Goal: Information Seeking & Learning: Find specific page/section

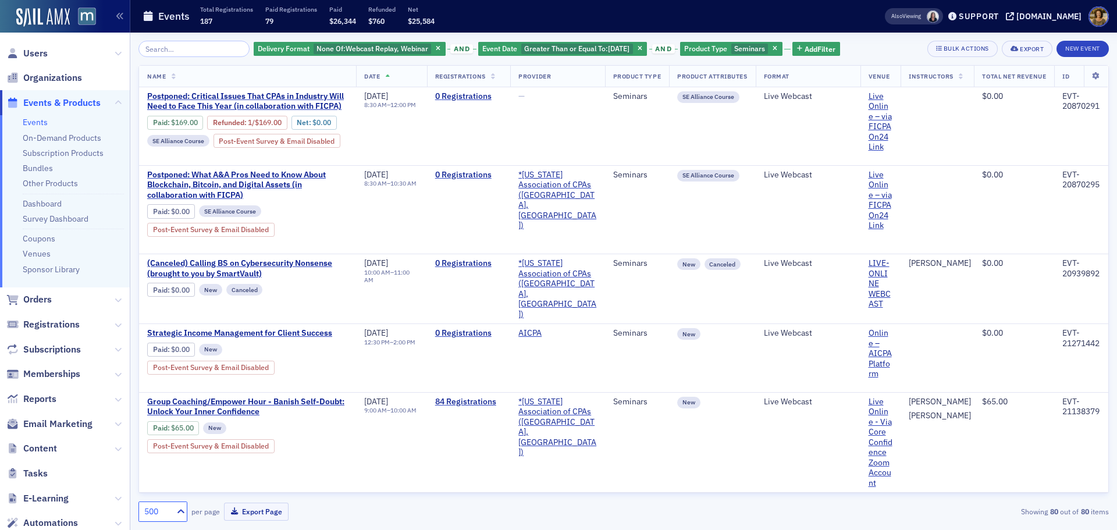
scroll to position [4480, 0]
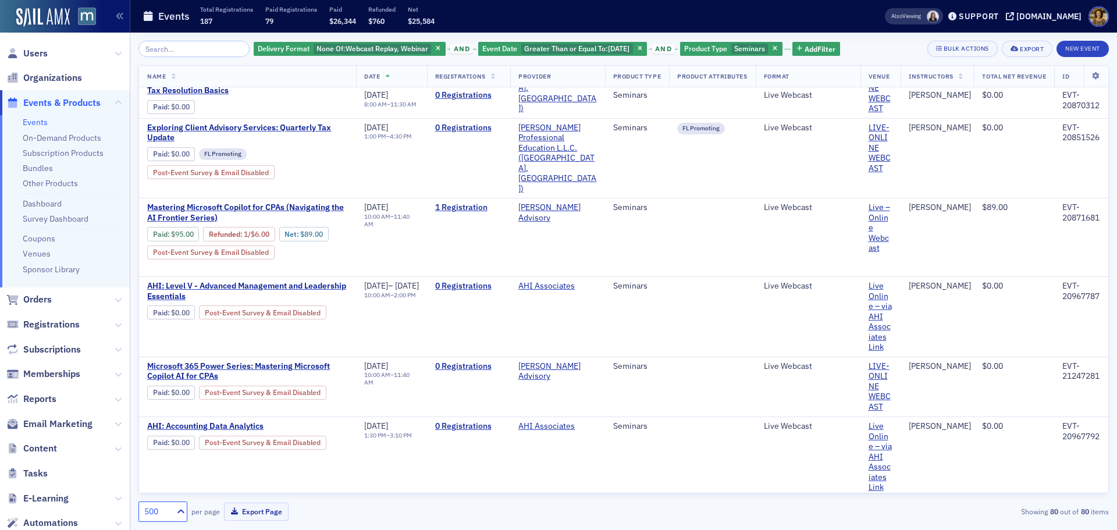
drag, startPoint x: 40, startPoint y: 122, endPoint x: 56, endPoint y: 117, distance: 16.9
click at [40, 121] on link "Events" at bounding box center [35, 122] width 25 height 10
click at [179, 46] on input "search" at bounding box center [193, 49] width 111 height 16
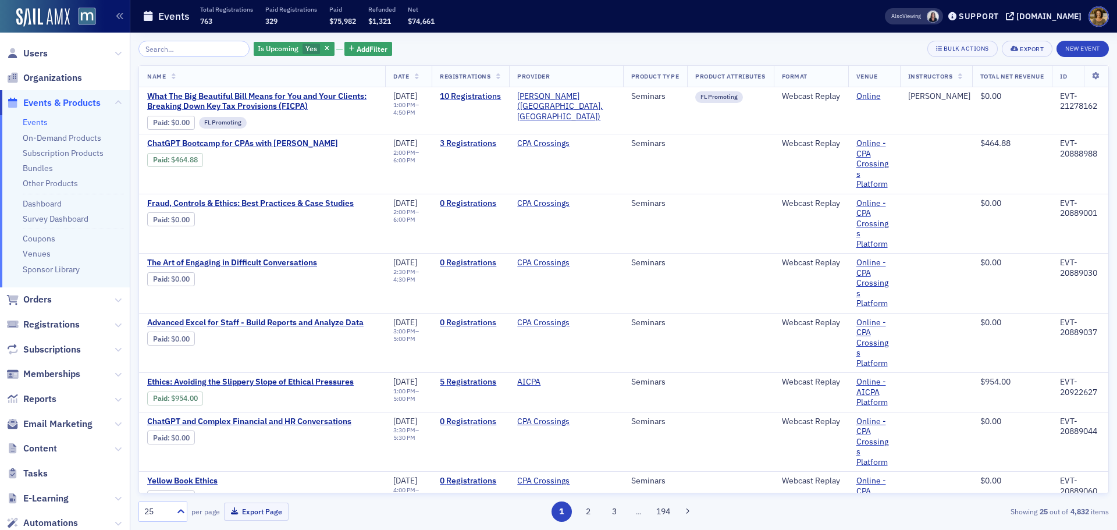
click at [169, 48] on input "search" at bounding box center [193, 49] width 111 height 16
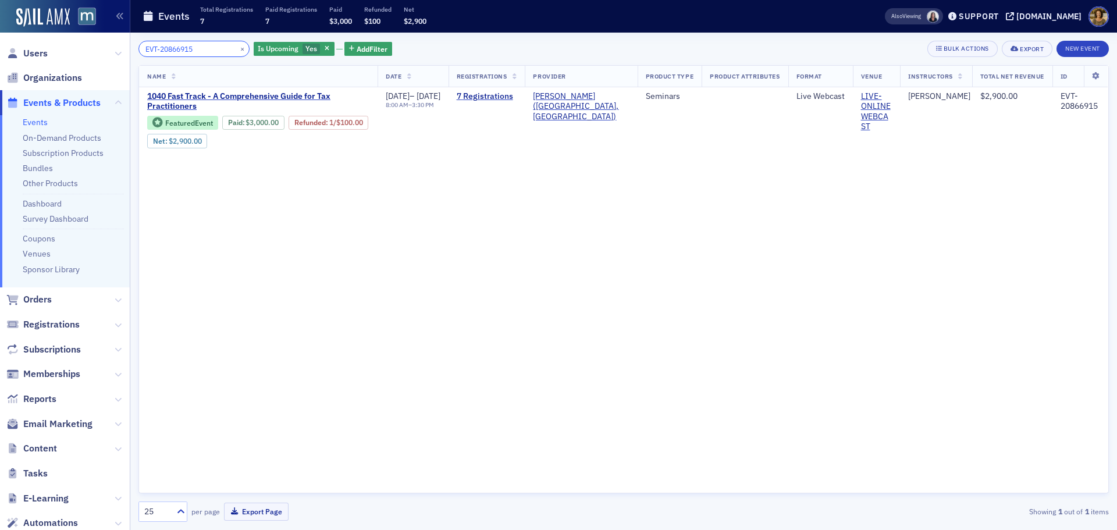
drag, startPoint x: 210, startPoint y: 52, endPoint x: 96, endPoint y: 61, distance: 114.4
click at [96, 61] on div "Users Organizations Events & Products Events On-Demand Products Subscription Pr…" at bounding box center [558, 265] width 1117 height 530
paste input "41431"
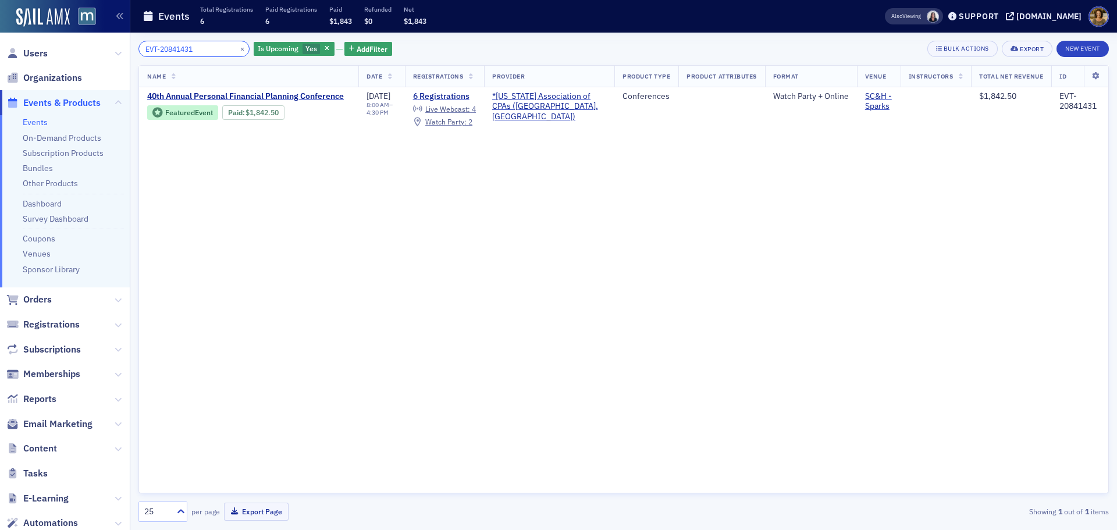
drag, startPoint x: 185, startPoint y: 51, endPoint x: 102, endPoint y: 56, distance: 82.8
click at [103, 56] on div "Users Organizations Events & Products Events On-Demand Products Subscription Pr…" at bounding box center [558, 265] width 1117 height 530
paste input "1099283"
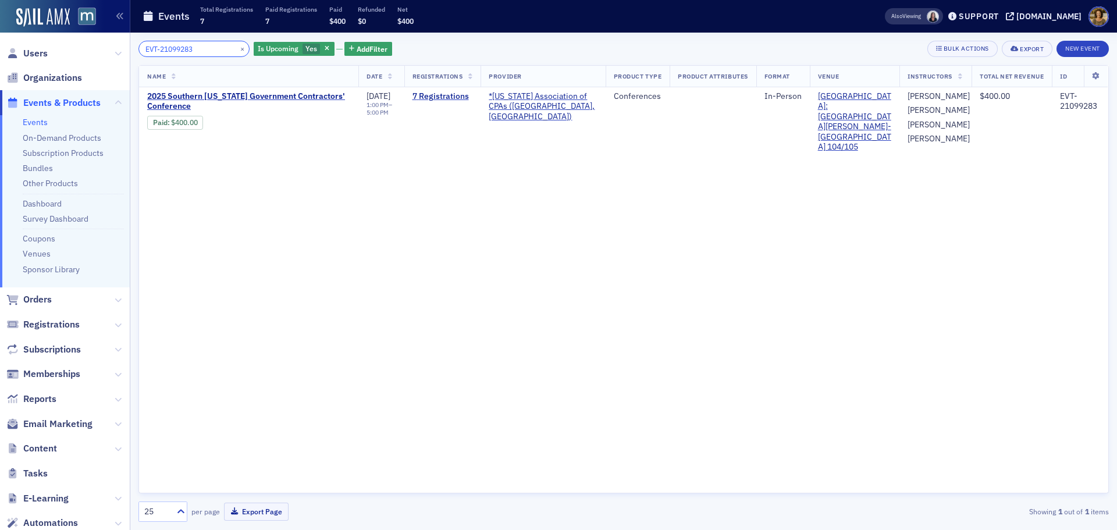
drag, startPoint x: 169, startPoint y: 48, endPoint x: 126, endPoint y: 52, distance: 43.2
click at [126, 52] on div "Users Organizations Events & Products Events On-Demand Products Subscription Pr…" at bounding box center [558, 265] width 1117 height 530
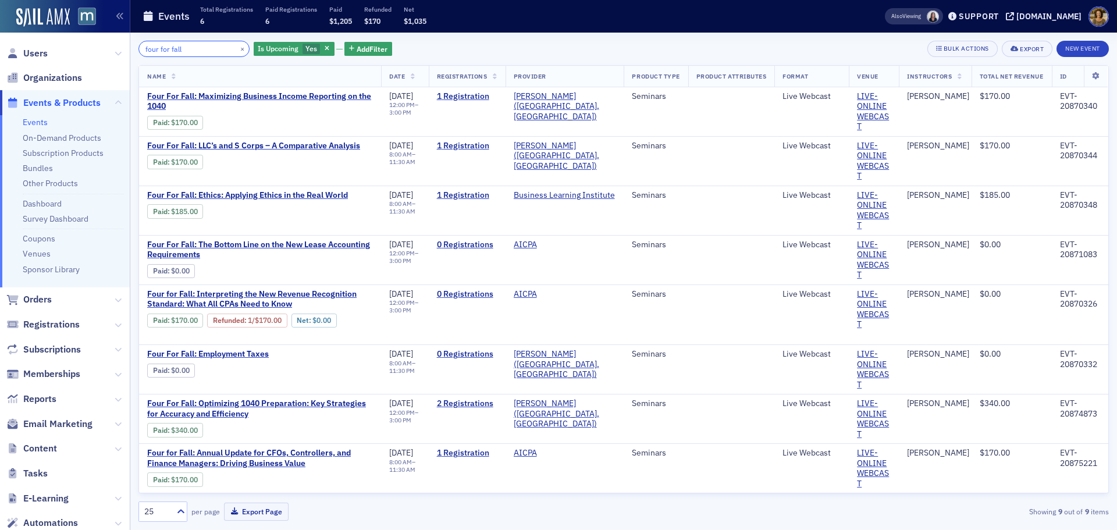
type input "four for fall"
drag, startPoint x: 186, startPoint y: 47, endPoint x: 129, endPoint y: 48, distance: 57.0
click at [129, 48] on div "Users Organizations Events & Products Events On-Demand Products Subscription Pr…" at bounding box center [558, 265] width 1117 height 530
click at [237, 48] on button "×" at bounding box center [242, 48] width 10 height 10
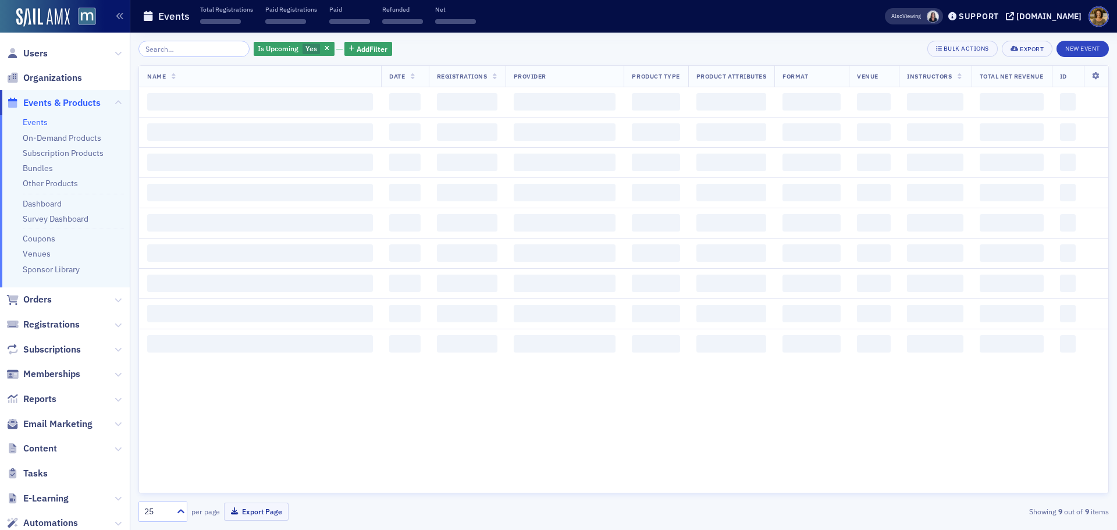
click at [357, 44] on span "Add Filter" at bounding box center [372, 49] width 31 height 10
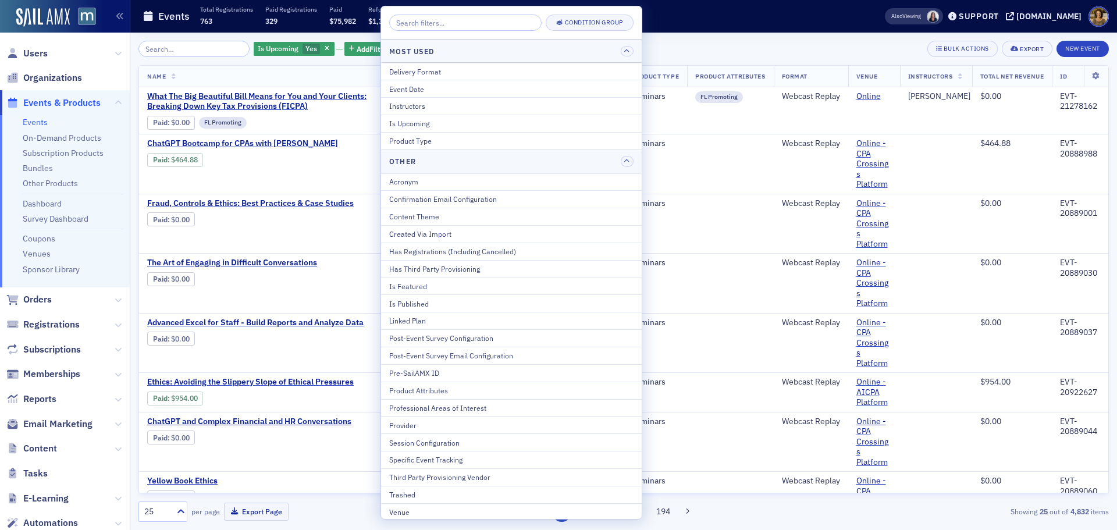
drag, startPoint x: 414, startPoint y: 138, endPoint x: 428, endPoint y: 155, distance: 21.5
click at [414, 139] on div "Product Type" at bounding box center [511, 141] width 244 height 10
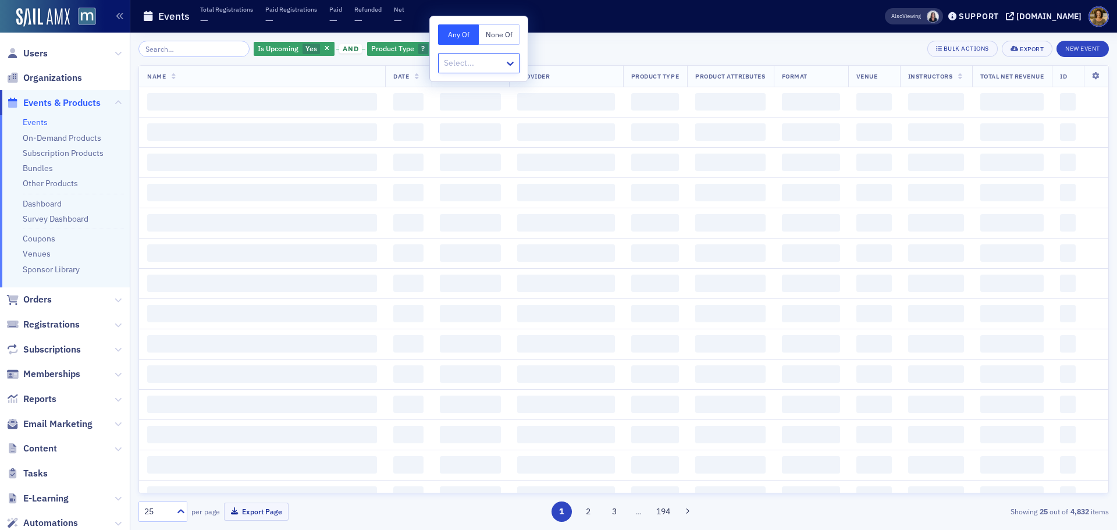
click at [454, 63] on div at bounding box center [473, 63] width 61 height 15
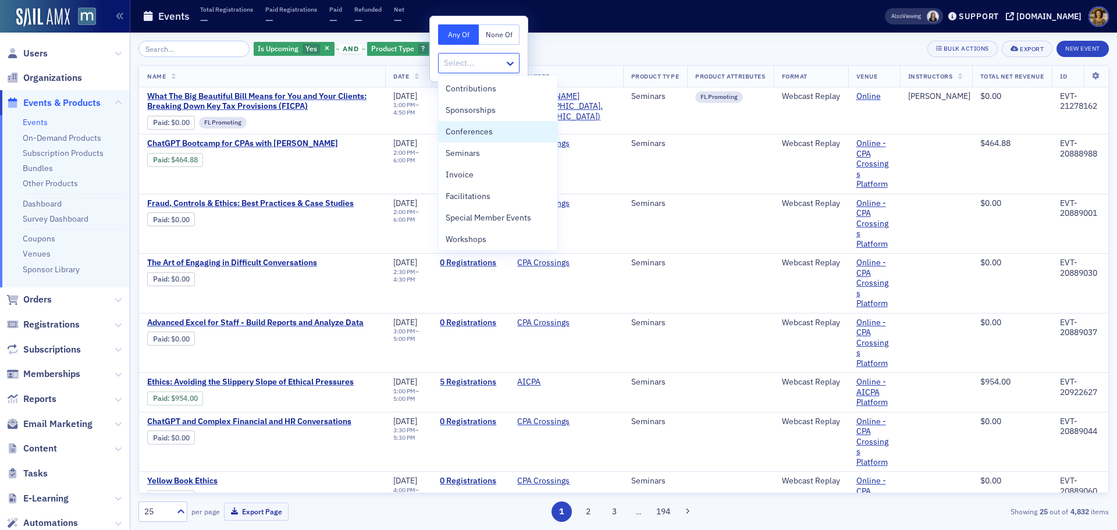
drag, startPoint x: 483, startPoint y: 133, endPoint x: 418, endPoint y: 72, distance: 89.3
click at [483, 132] on span "Conferences" at bounding box center [469, 132] width 47 height 12
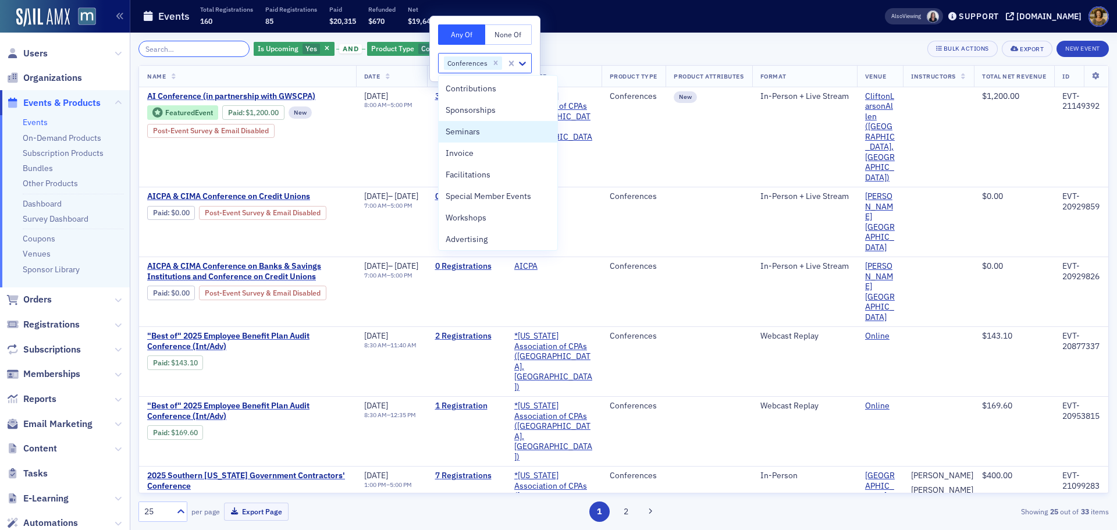
click at [188, 47] on input "search" at bounding box center [193, 49] width 111 height 16
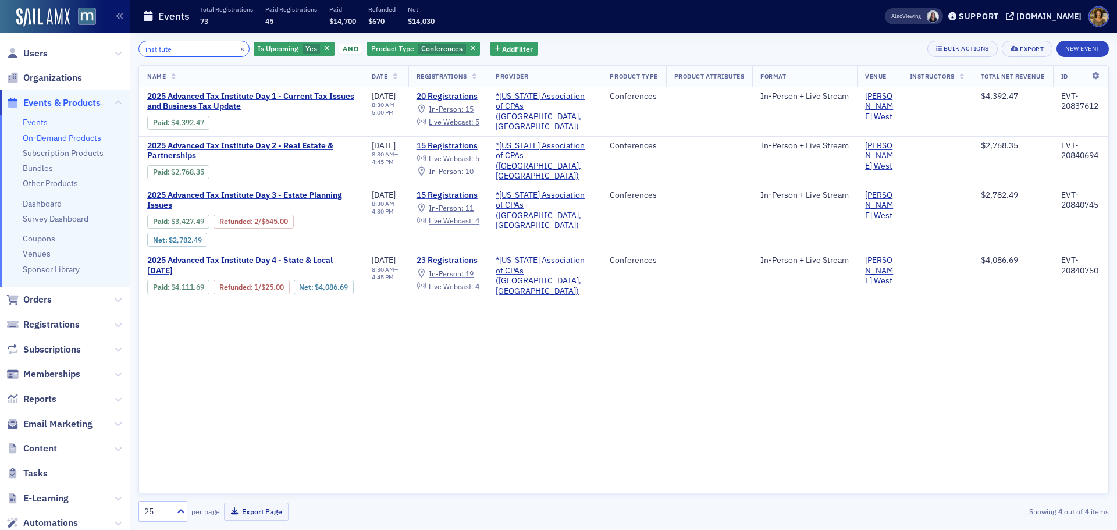
type input "institute"
click at [237, 47] on button "×" at bounding box center [242, 48] width 10 height 10
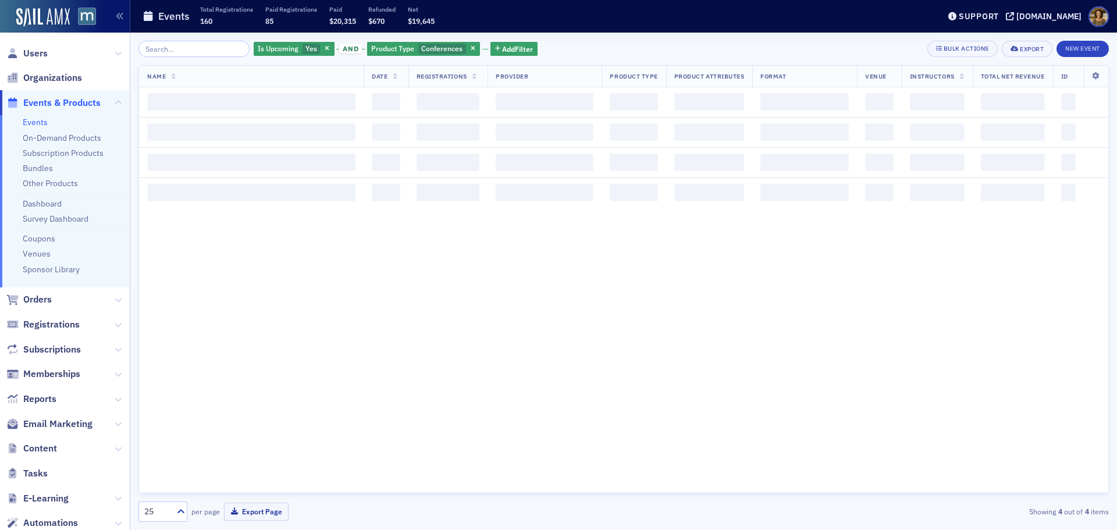
click at [471, 48] on icon "button" at bounding box center [473, 49] width 5 height 6
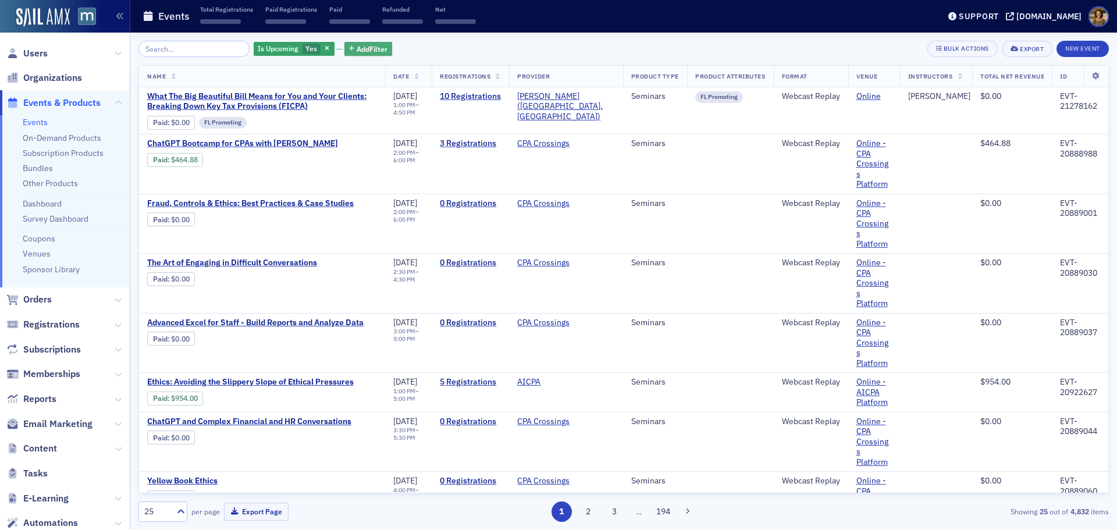
click at [357, 49] on span "Add Filter" at bounding box center [372, 49] width 31 height 10
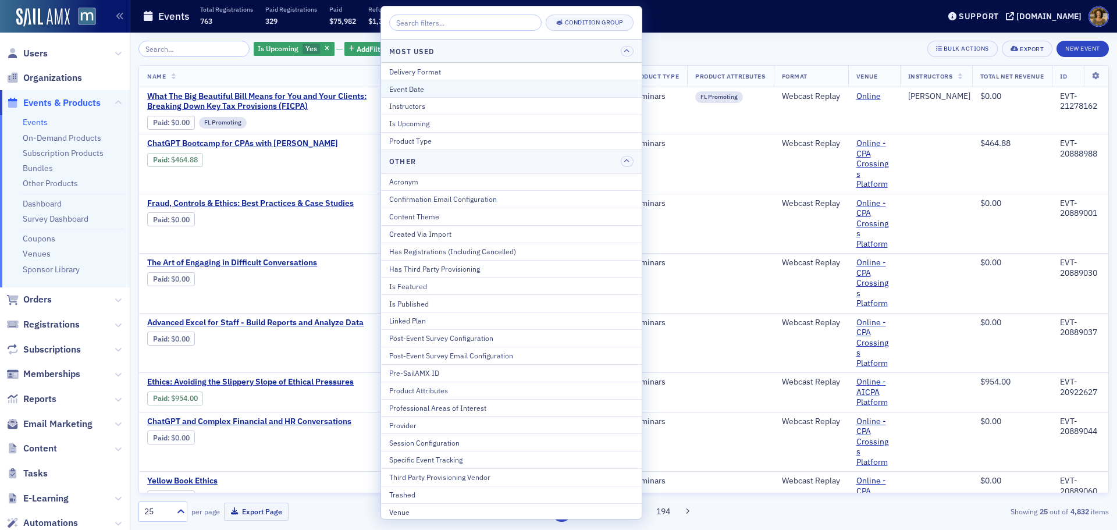
click at [417, 87] on div "Event Date" at bounding box center [511, 89] width 244 height 10
select select "7"
select select "2025"
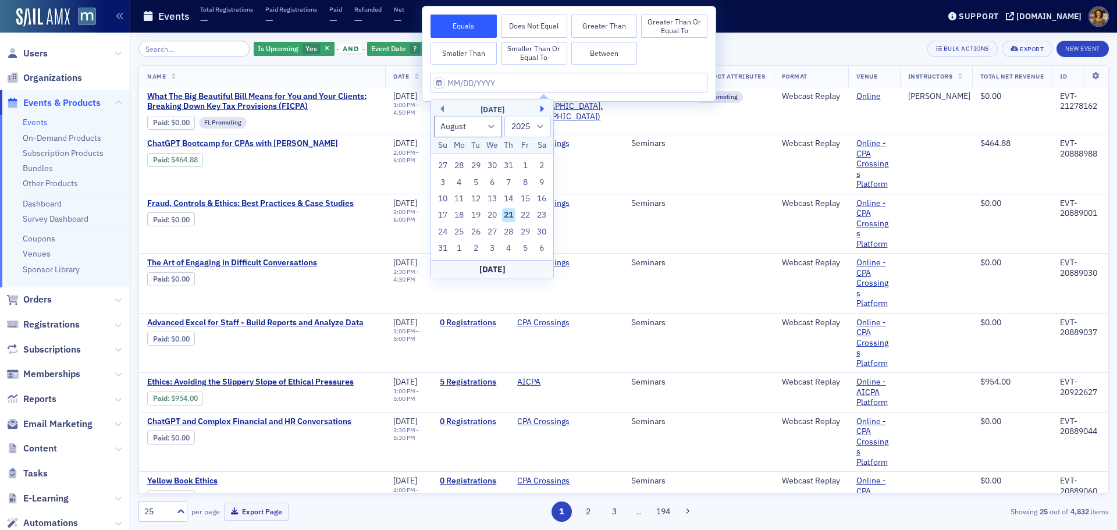
click at [541, 108] on button "Next Month" at bounding box center [543, 108] width 7 height 7
select select "10"
click at [525, 214] on div "21" at bounding box center [525, 215] width 14 height 14
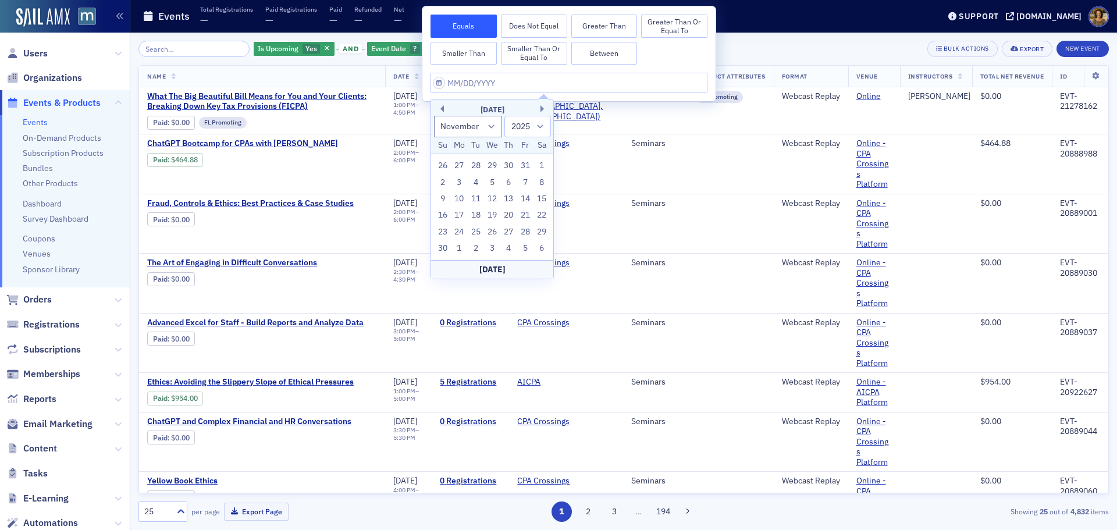
type input "[DATE]"
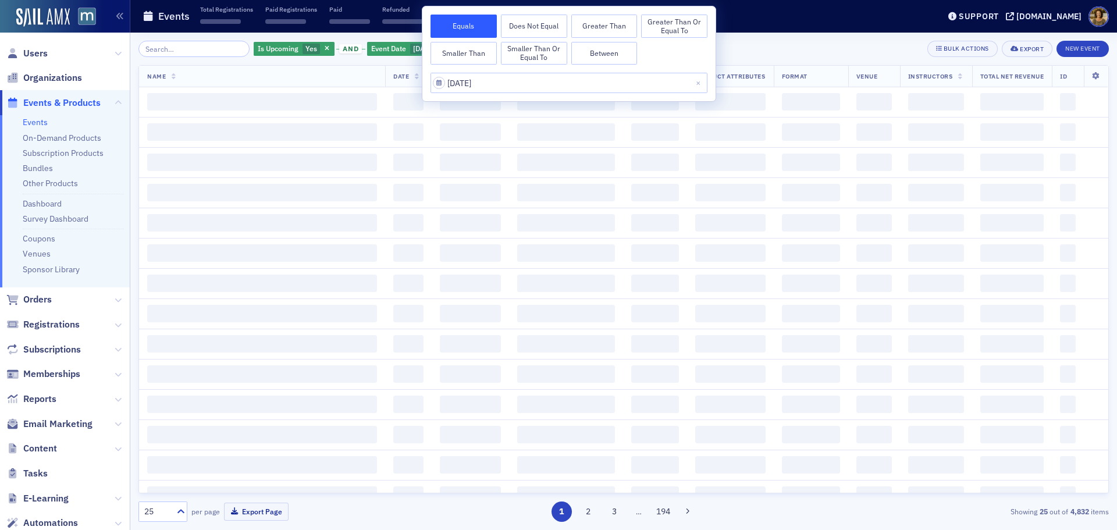
click at [768, 20] on div "Events Total Registrations ‌ Paid Registrations ‌ Paid ‌ Refunded ‌ Net ‌" at bounding box center [532, 16] width 779 height 31
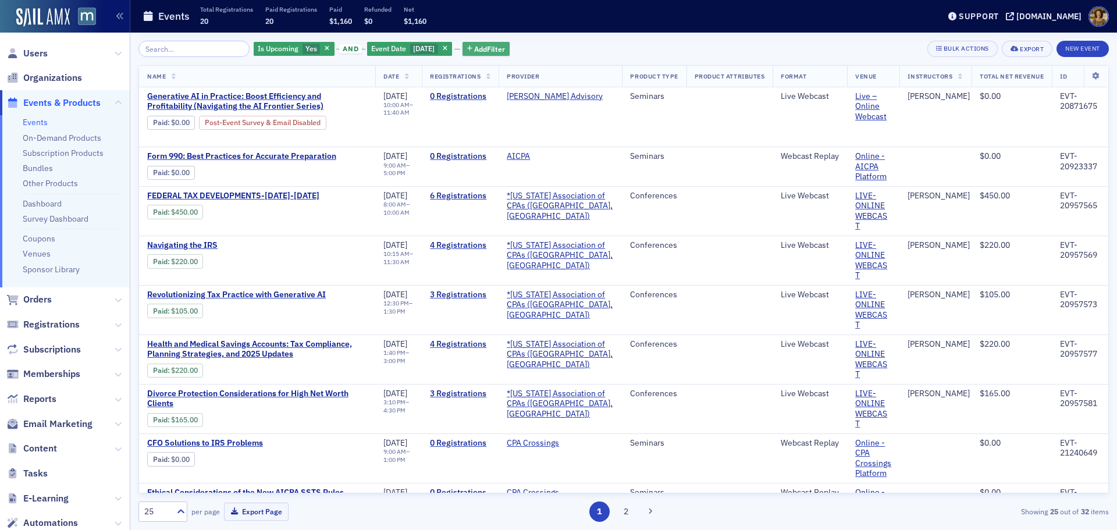
click at [479, 48] on button "Add Filter" at bounding box center [487, 49] width 48 height 15
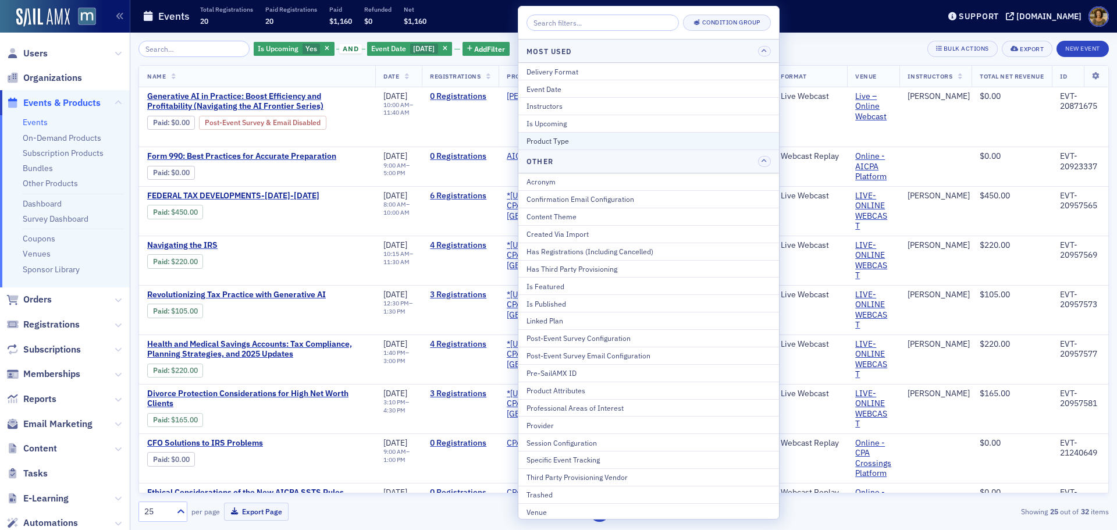
click at [549, 143] on div "Product Type" at bounding box center [649, 141] width 244 height 10
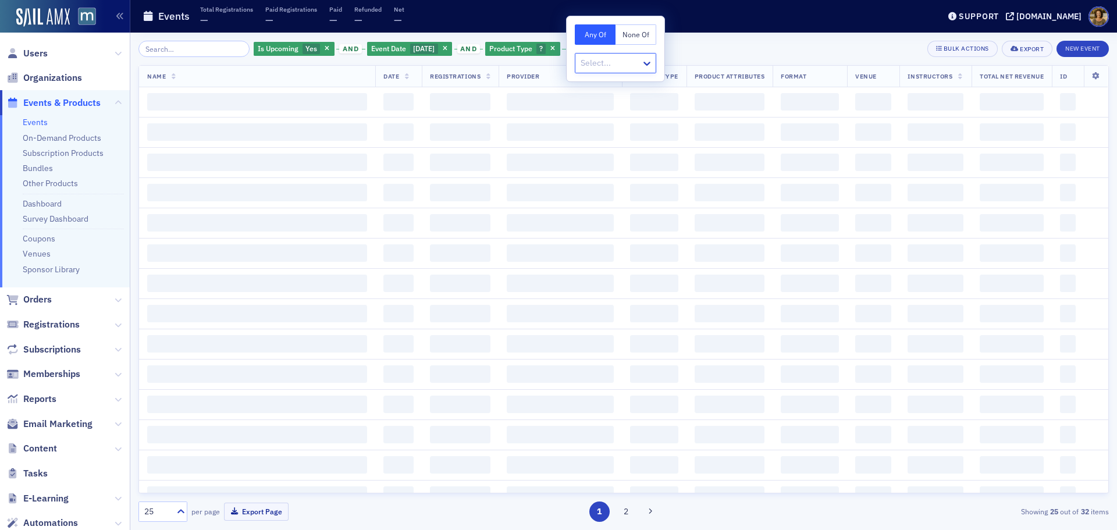
click at [602, 58] on div at bounding box center [609, 63] width 61 height 15
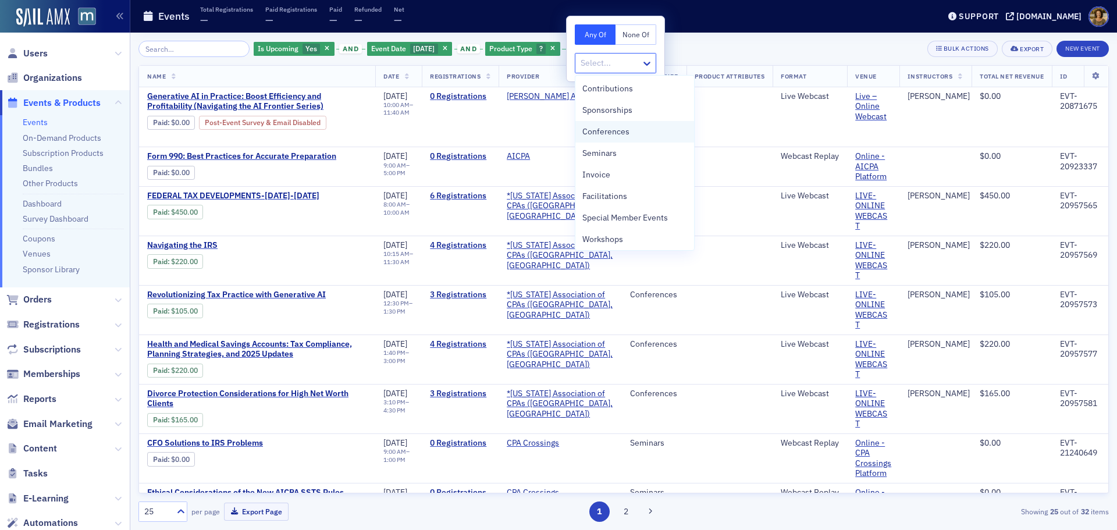
click at [602, 136] on span "Conferences" at bounding box center [605, 132] width 47 height 12
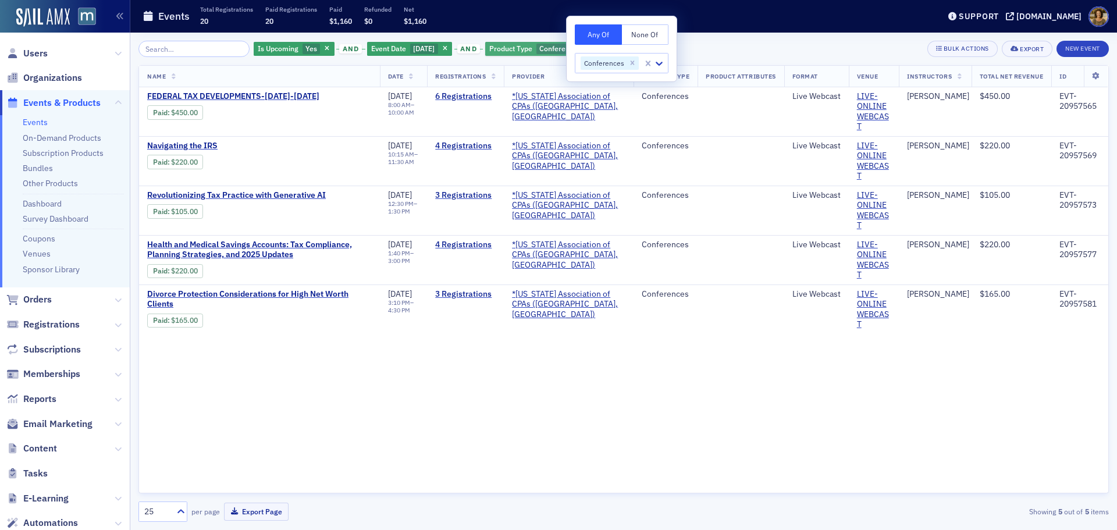
click at [447, 49] on span "button" at bounding box center [445, 49] width 10 height 10
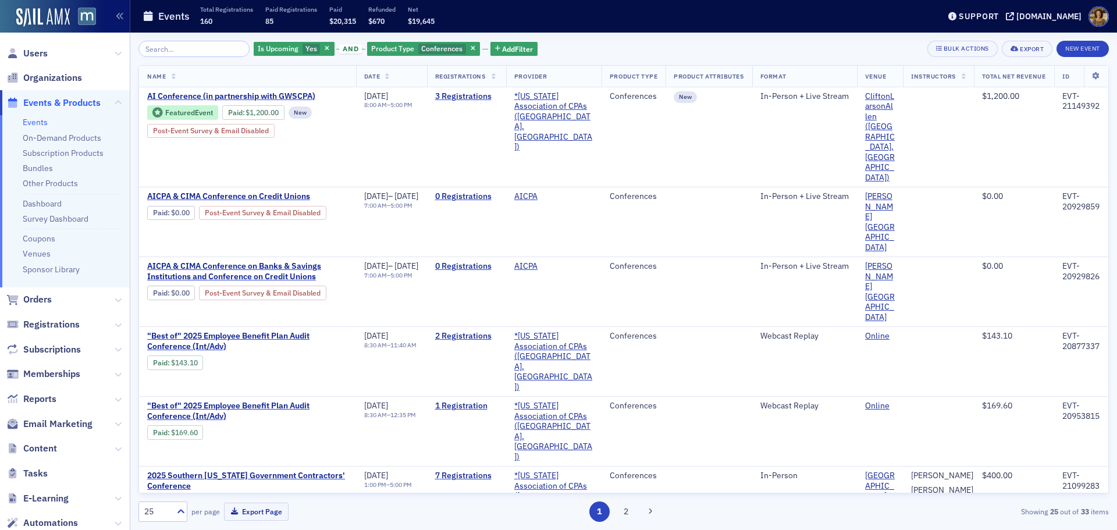
drag, startPoint x: 458, startPoint y: 47, endPoint x: 327, endPoint y: 59, distance: 132.0
click at [453, 48] on div "Product Type Conferences" at bounding box center [423, 49] width 113 height 15
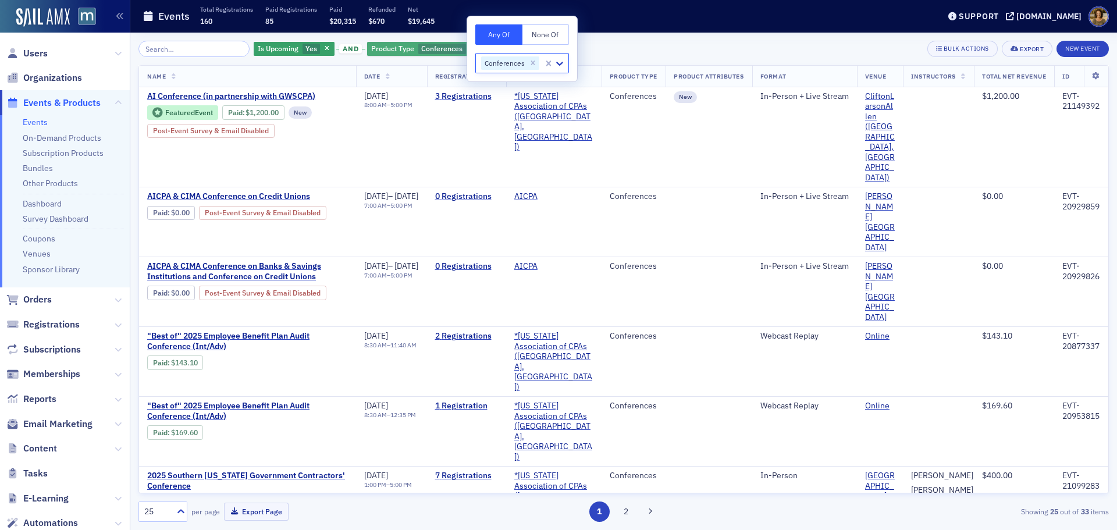
click at [471, 47] on icon "button" at bounding box center [473, 49] width 5 height 6
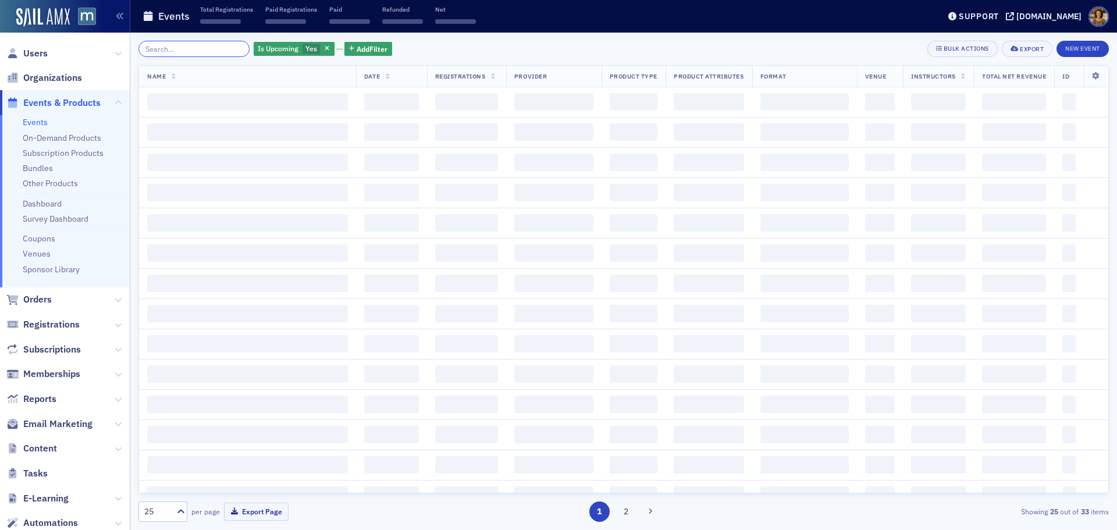
click at [184, 52] on input "search" at bounding box center [193, 49] width 111 height 16
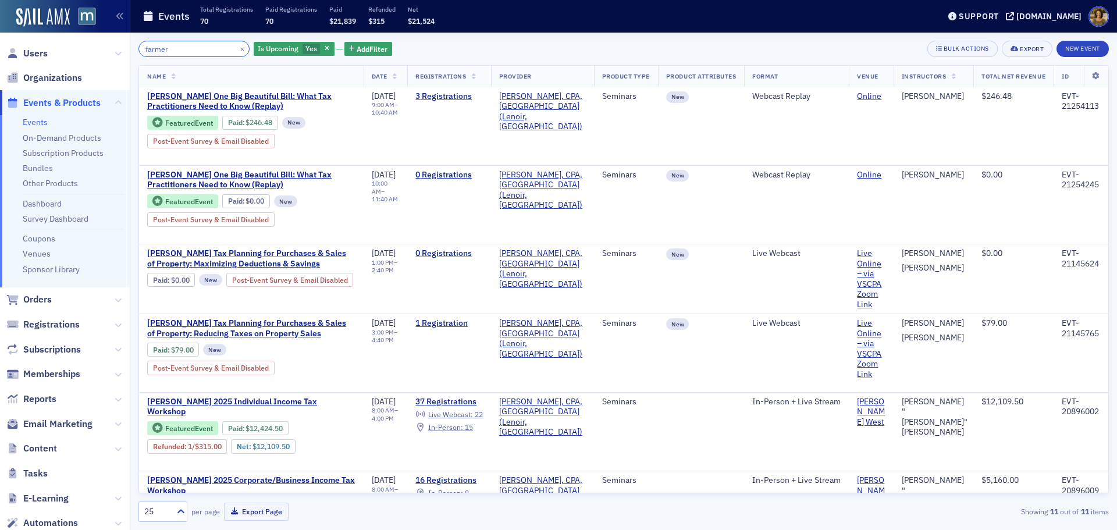
drag, startPoint x: 179, startPoint y: 48, endPoint x: 98, endPoint y: 49, distance: 81.5
click at [98, 49] on div "Users Organizations Events & Products Events On-Demand Products Subscription Pr…" at bounding box center [558, 265] width 1117 height 530
paste input "EVT-20896002"
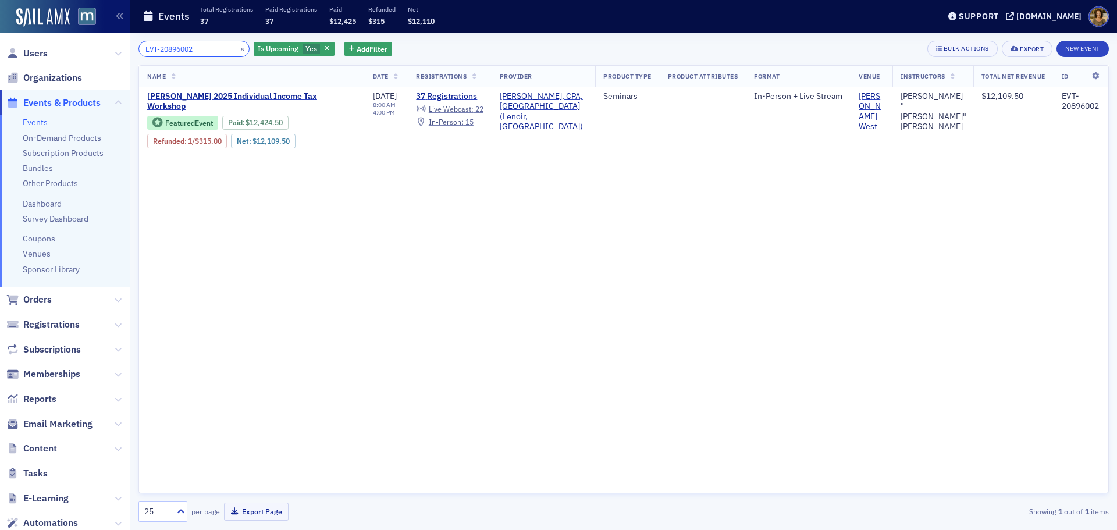
drag, startPoint x: 208, startPoint y: 48, endPoint x: 93, endPoint y: 54, distance: 115.3
click at [93, 54] on div "Users Organizations Events & Products Events On-Demand Products Subscription Pr…" at bounding box center [558, 265] width 1117 height 530
paste input "9"
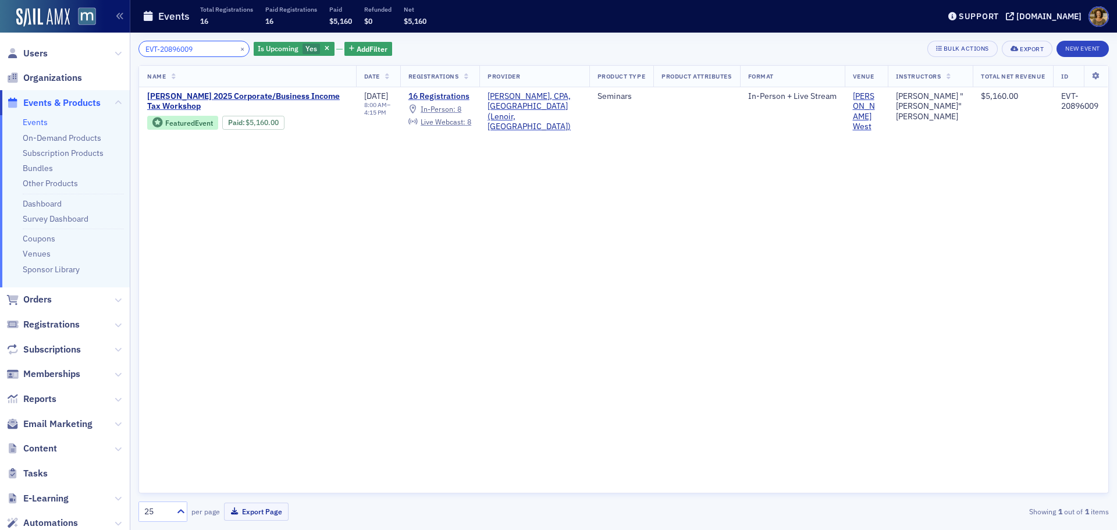
drag, startPoint x: 203, startPoint y: 54, endPoint x: 121, endPoint y: 56, distance: 82.1
click at [121, 56] on div "Users Organizations Events & Products Events On-Demand Products Subscription Pr…" at bounding box center [558, 265] width 1117 height 530
paste input "14"
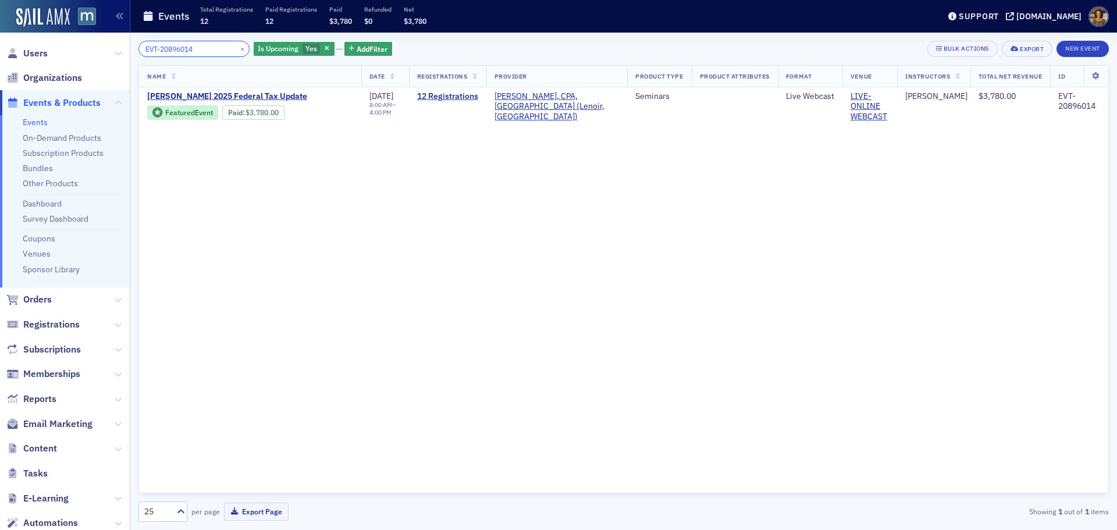
drag, startPoint x: 171, startPoint y: 47, endPoint x: 89, endPoint y: 51, distance: 82.2
click at [89, 51] on div "Users Organizations Events & Products Events On-Demand Products Subscription Pr…" at bounding box center [558, 265] width 1117 height 530
paste input "66915"
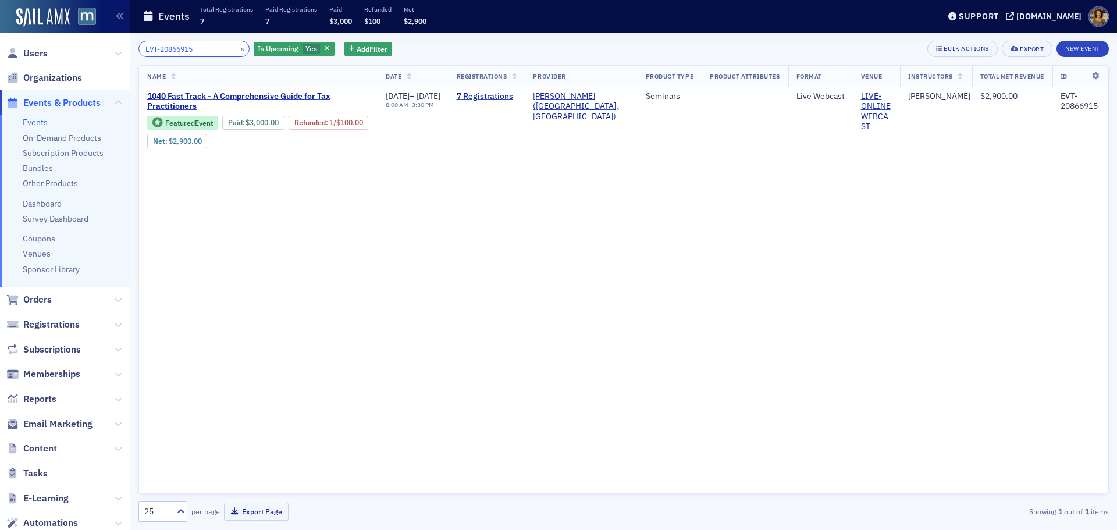
type input "EVT-20866915"
